Goal: Information Seeking & Learning: Find specific fact

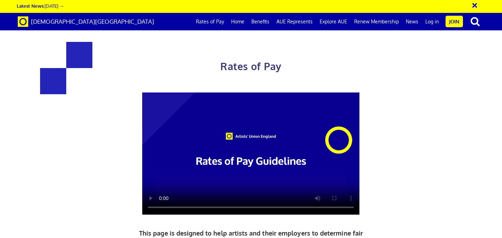
scroll to position [314, 0]
drag, startPoint x: 364, startPoint y: 147, endPoint x: 263, endPoint y: 147, distance: 100.6
copy h3 "£387.21 a day"
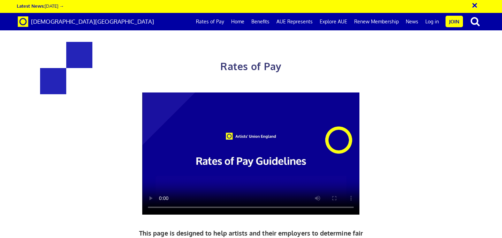
drag, startPoint x: 199, startPoint y: 149, endPoint x: 112, endPoint y: 143, distance: 87.3
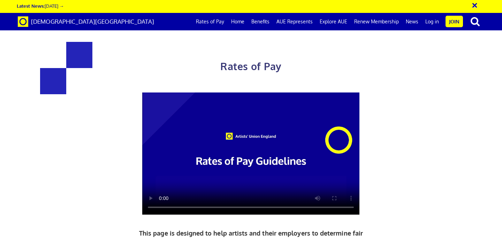
copy h3 "£352.01 a day"
drag, startPoint x: 364, startPoint y: 56, endPoint x: 263, endPoint y: 56, distance: 101.7
copy h3 "£284.31 a day"
